Goal: Task Accomplishment & Management: Manage account settings

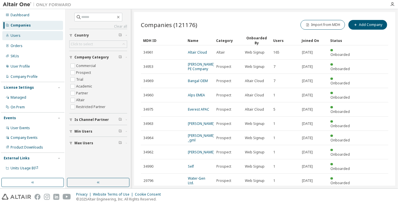
click at [25, 39] on div "Users" at bounding box center [32, 35] width 61 height 9
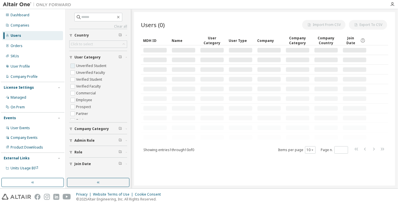
click at [84, 64] on label "Unverified Student" at bounding box center [91, 65] width 31 height 7
click at [87, 71] on label "Unverified Faculty" at bounding box center [91, 72] width 30 height 7
click at [101, 179] on button "button" at bounding box center [98, 182] width 62 height 9
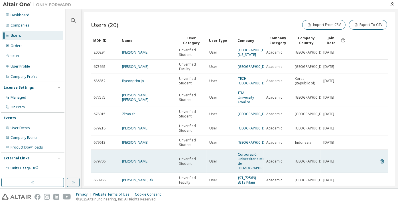
scroll to position [42, 0]
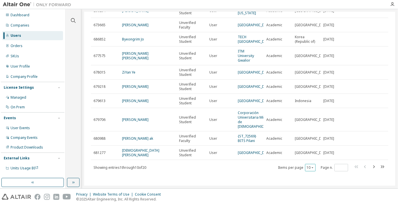
click at [306, 165] on button "10" at bounding box center [310, 167] width 8 height 5
click at [303, 160] on div "100" at bounding box center [308, 159] width 46 height 7
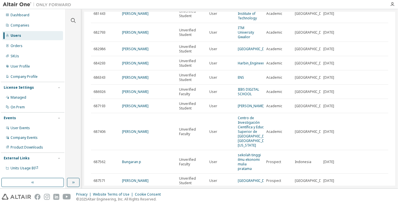
scroll to position [169, 0]
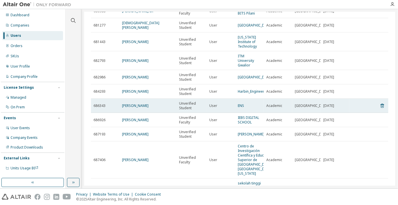
click at [135, 103] on td "[PERSON_NAME]" at bounding box center [147, 106] width 57 height 14
click at [135, 103] on link "[PERSON_NAME]" at bounding box center [135, 105] width 26 height 5
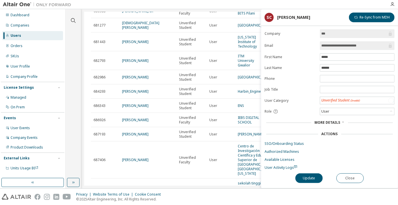
click at [133, 117] on link "[PERSON_NAME]" at bounding box center [135, 119] width 26 height 5
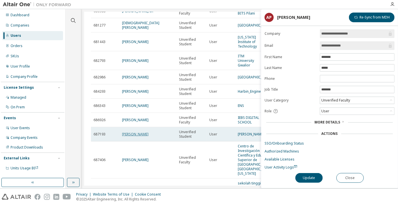
click at [144, 132] on link "[PERSON_NAME]" at bounding box center [135, 134] width 26 height 5
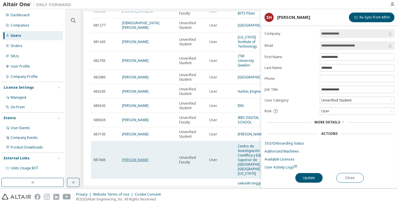
click at [136, 157] on link "[PERSON_NAME]" at bounding box center [135, 159] width 26 height 5
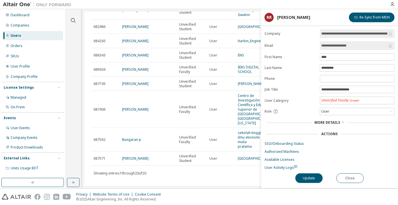
scroll to position [221, 0]
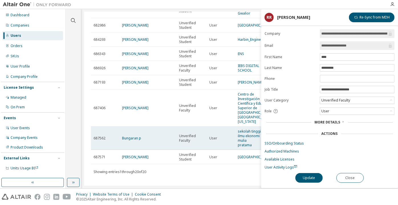
click at [132, 138] on td "Bungaran p" at bounding box center [147, 137] width 57 height 23
click at [130, 136] on link "Bungaran p" at bounding box center [131, 138] width 19 height 5
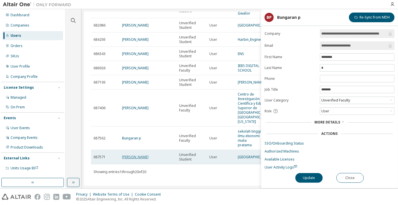
click at [128, 154] on link "[PERSON_NAME]" at bounding box center [135, 156] width 26 height 5
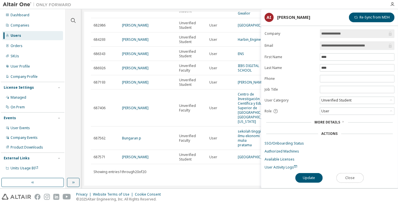
drag, startPoint x: 356, startPoint y: 176, endPoint x: 258, endPoint y: 179, distance: 98.6
click at [356, 176] on button "Close" at bounding box center [349, 178] width 27 height 10
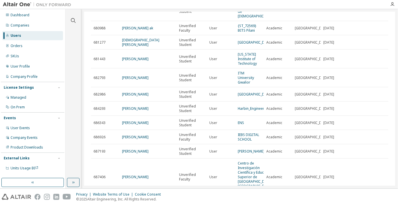
scroll to position [143, 0]
